Goal: Information Seeking & Learning: Learn about a topic

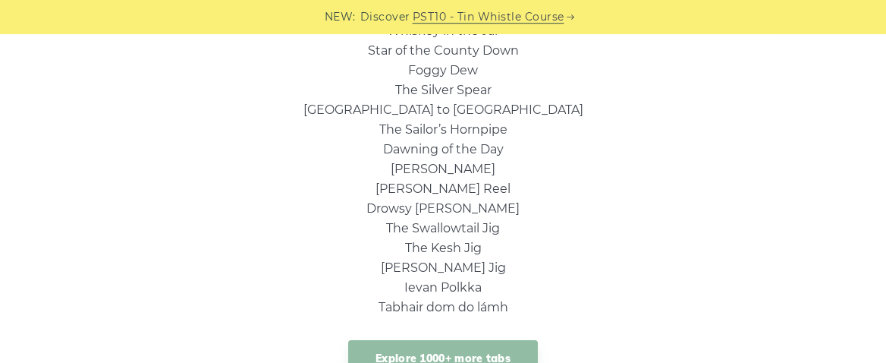
scroll to position [1144, 0]
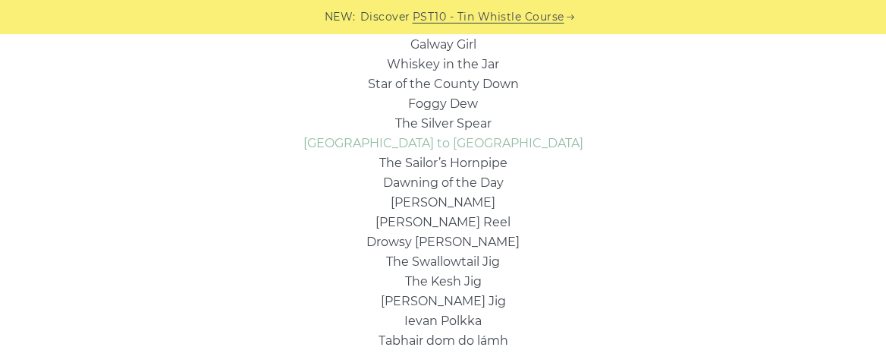
click at [432, 142] on link "[GEOGRAPHIC_DATA] to [GEOGRAPHIC_DATA]" at bounding box center [444, 143] width 280 height 14
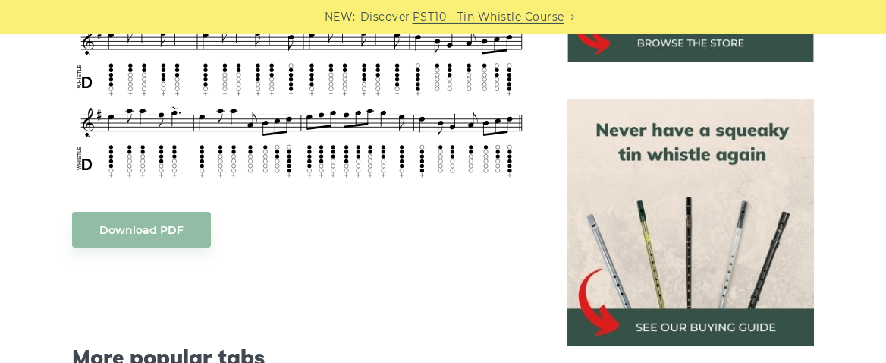
scroll to position [610, 0]
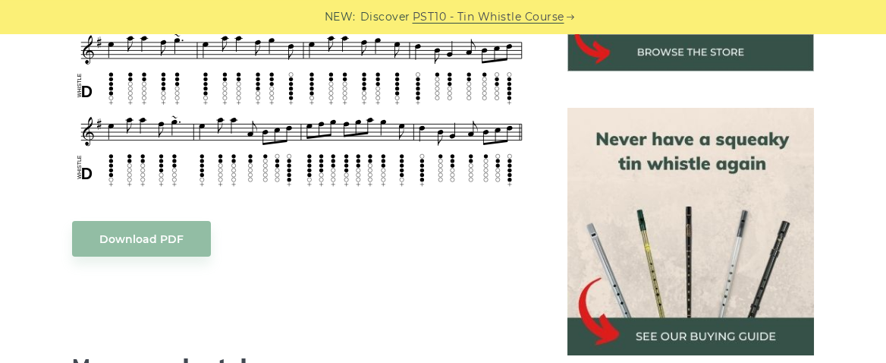
click at [671, 266] on img at bounding box center [691, 231] width 247 height 247
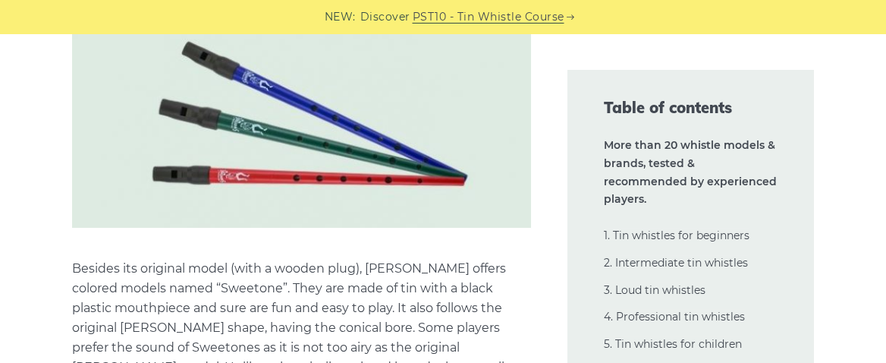
scroll to position [27302, 0]
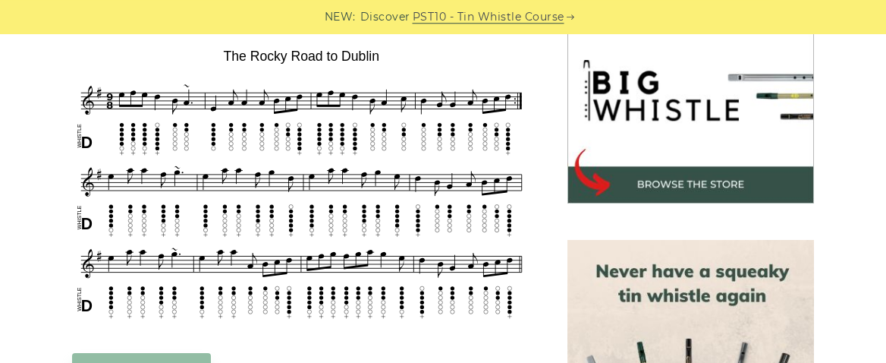
scroll to position [477, 0]
